Goal: Navigation & Orientation: Find specific page/section

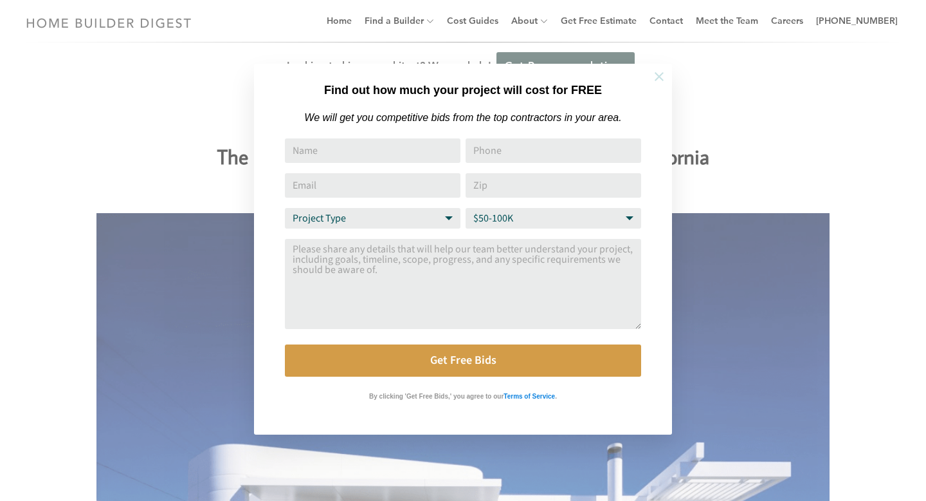
click at [655, 78] on icon at bounding box center [659, 76] width 14 height 14
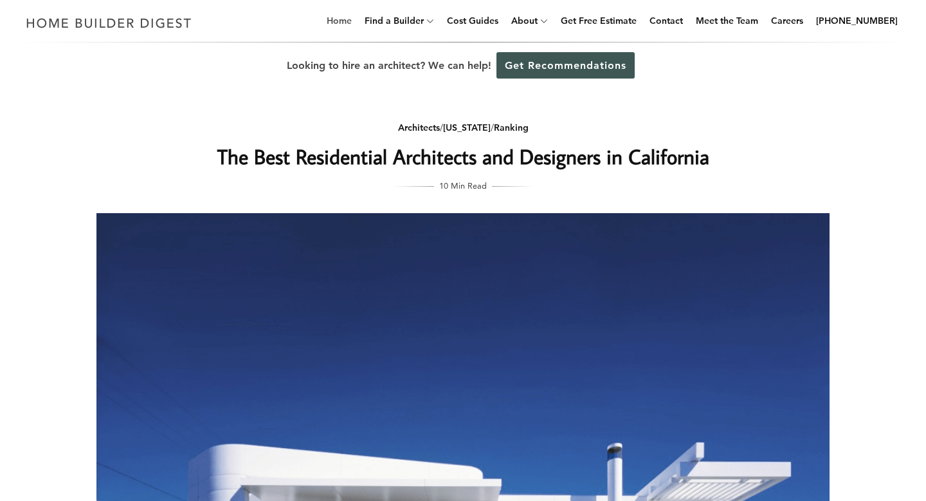
click at [357, 23] on link "Home" at bounding box center [339, 20] width 35 height 41
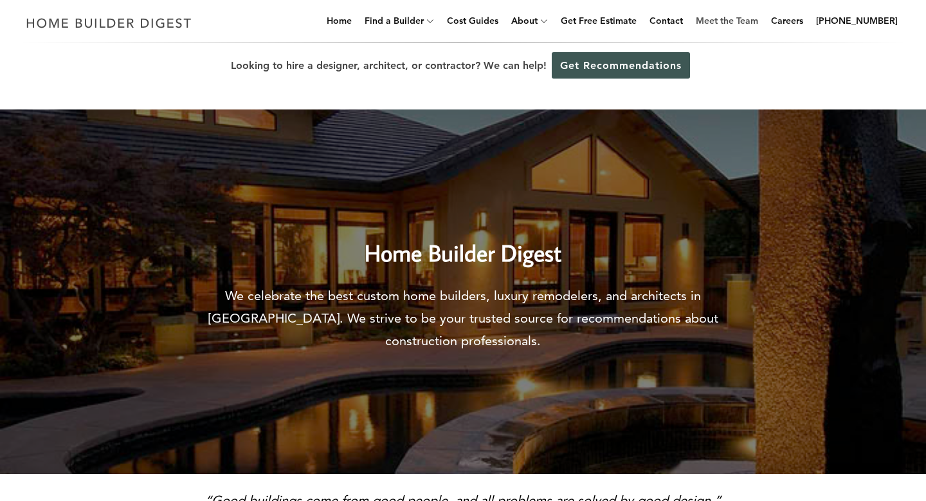
click at [725, 20] on link "Meet the Team" at bounding box center [727, 20] width 73 height 41
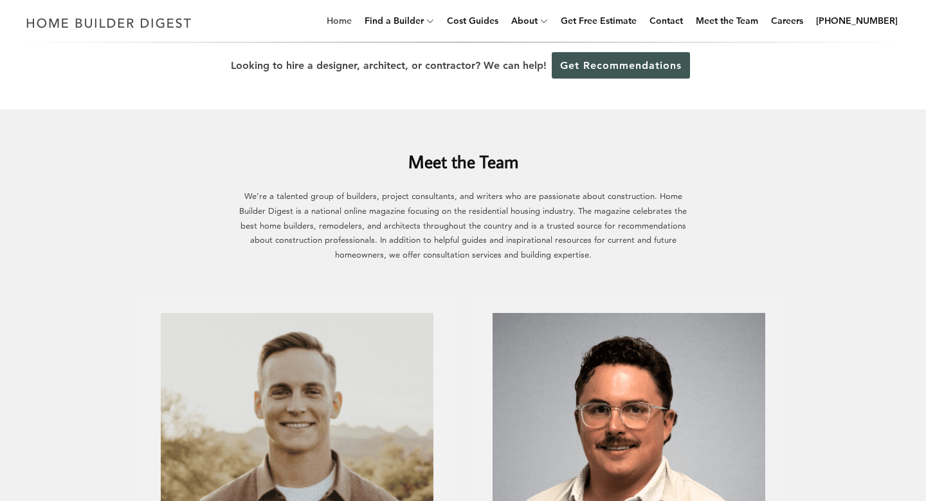
click at [357, 19] on link "Home" at bounding box center [339, 20] width 35 height 41
